Goal: Transaction & Acquisition: Purchase product/service

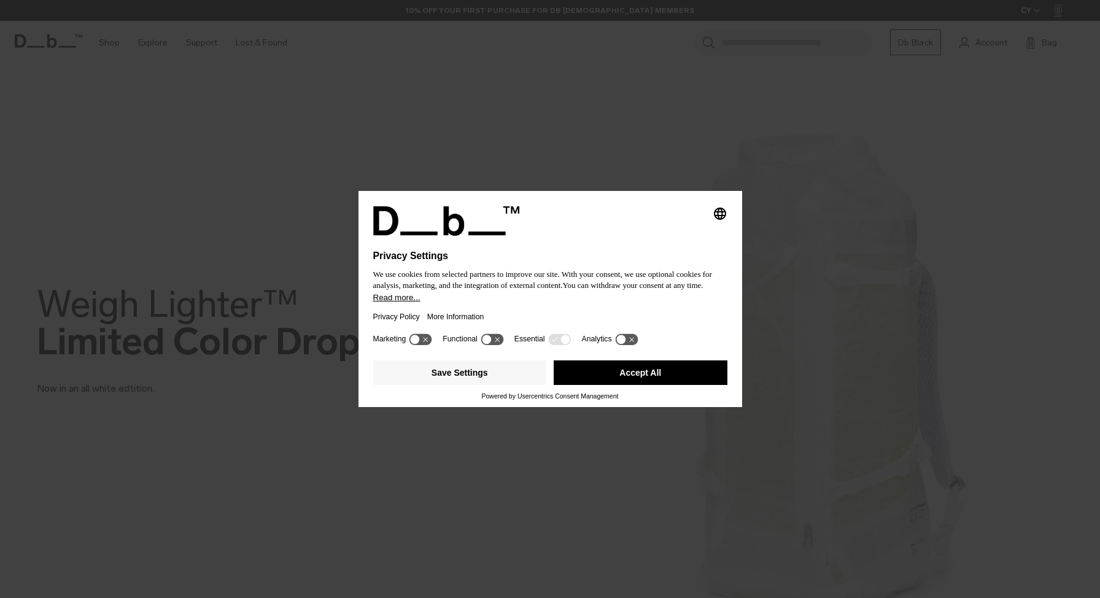
click at [631, 377] on button "Accept All" at bounding box center [641, 372] width 174 height 25
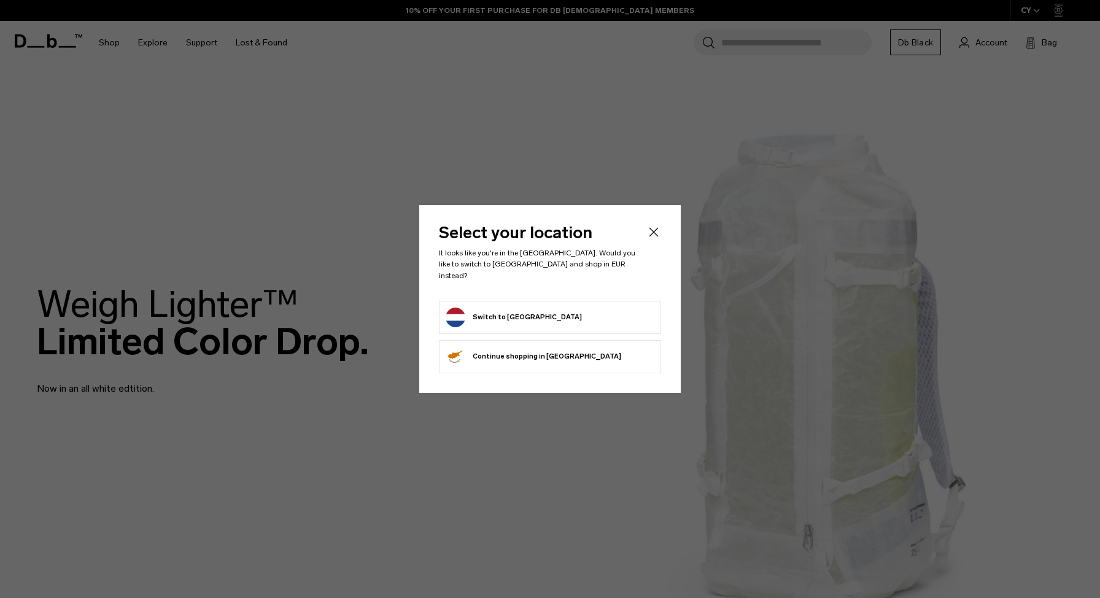
click at [548, 323] on li "Switch to [GEOGRAPHIC_DATA]" at bounding box center [550, 317] width 222 height 33
click at [516, 310] on button "Switch to [GEOGRAPHIC_DATA]" at bounding box center [514, 318] width 136 height 20
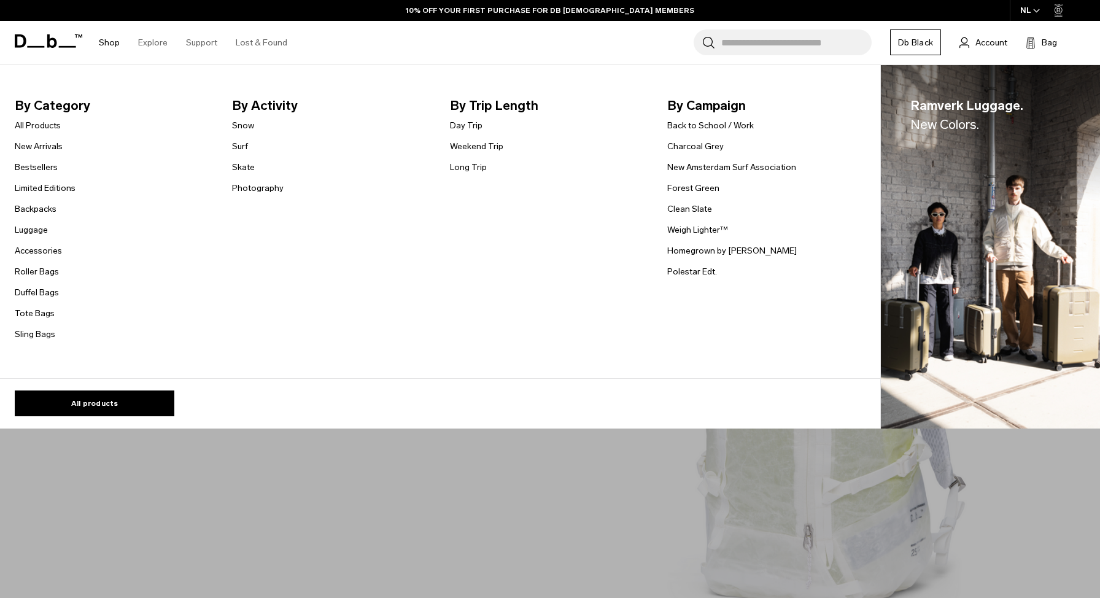
click at [114, 44] on link "Shop" at bounding box center [109, 43] width 21 height 44
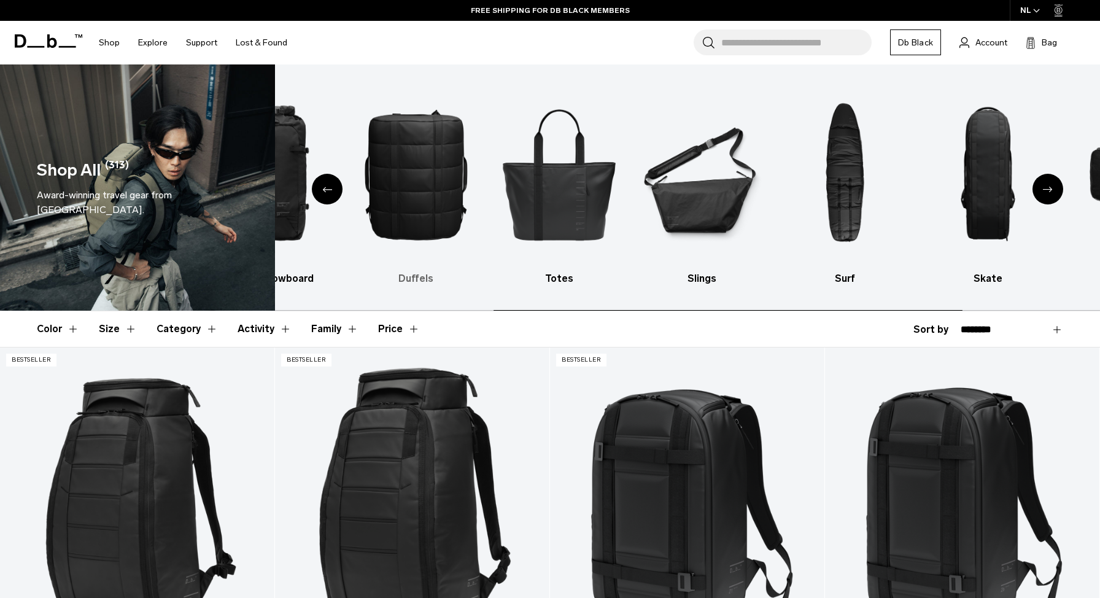
click at [427, 203] on img "4 / 10" at bounding box center [417, 174] width 122 height 182
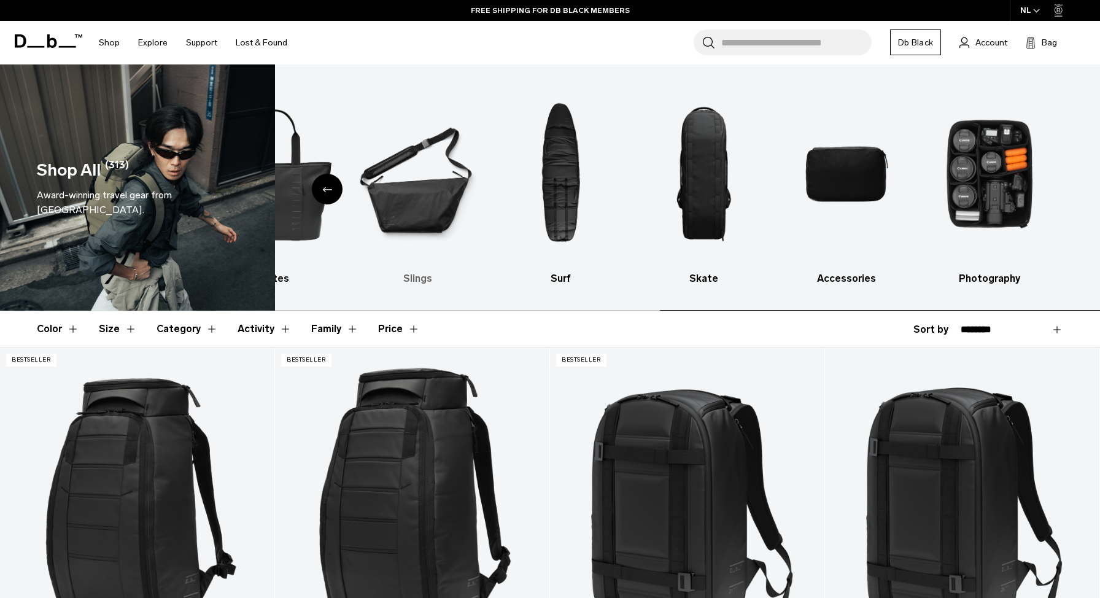
click at [443, 198] on ul "Backpacks Luggage Ski & Snowboard Duffels Totes Slings Surf Skate Accessories P…" at bounding box center [43, 184] width 801 height 203
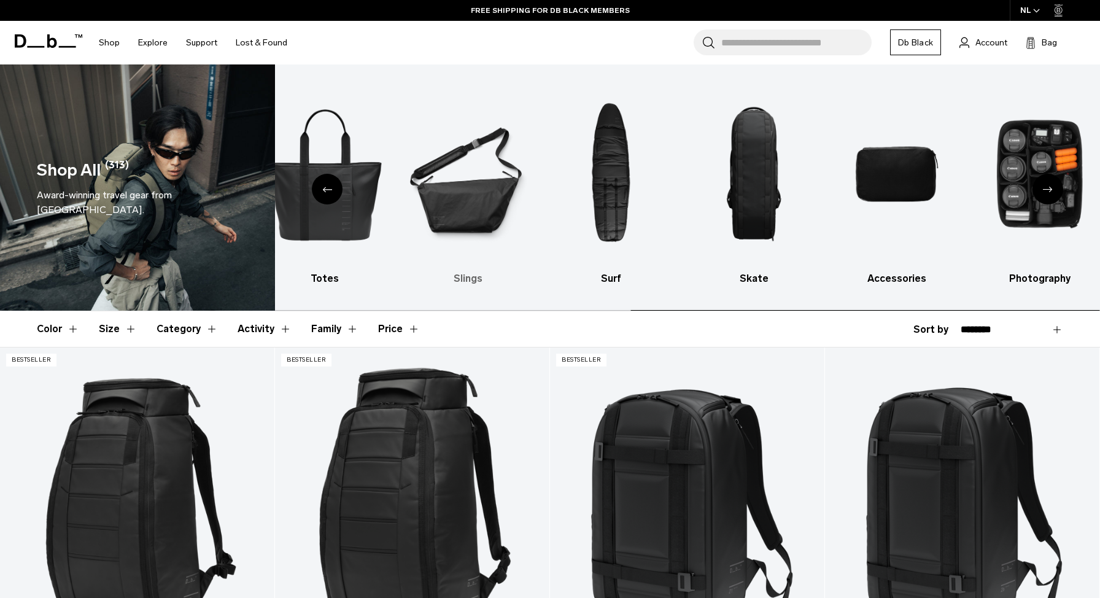
click at [529, 179] on img "6 / 10" at bounding box center [468, 174] width 122 height 182
